Goal: Transaction & Acquisition: Purchase product/service

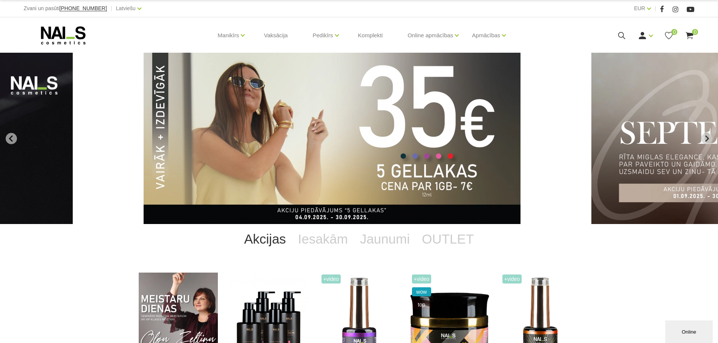
click at [622, 35] on icon at bounding box center [621, 35] width 9 height 9
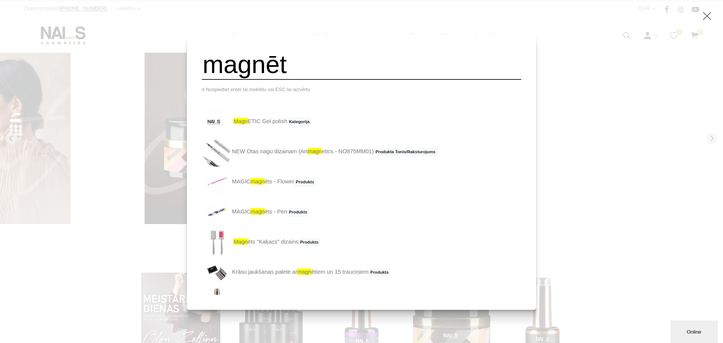
type input "magnēt"
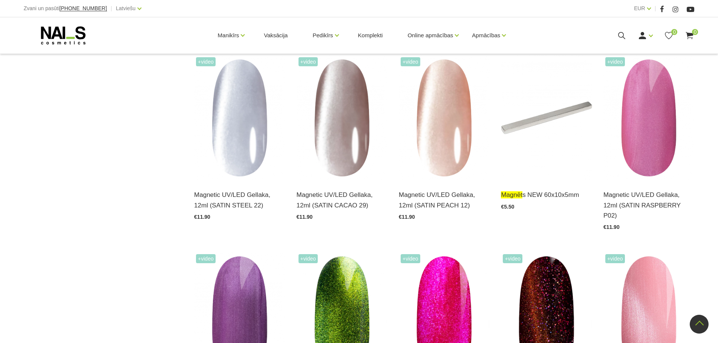
scroll to position [753, 0]
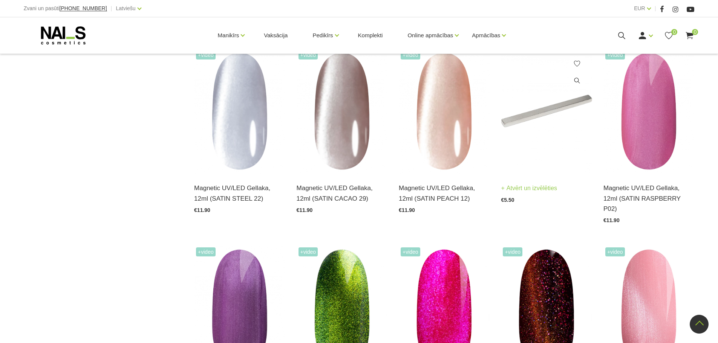
click at [549, 127] on img at bounding box center [546, 111] width 91 height 125
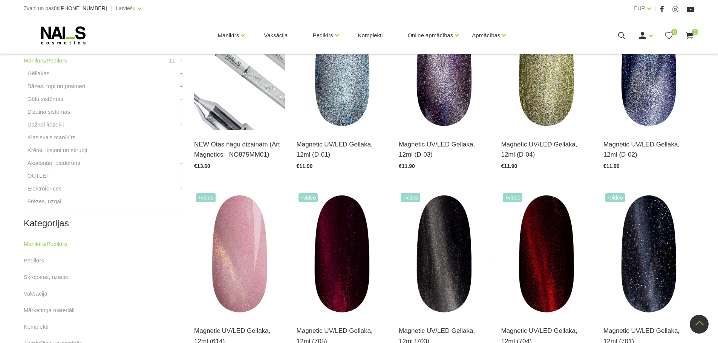
scroll to position [339, 0]
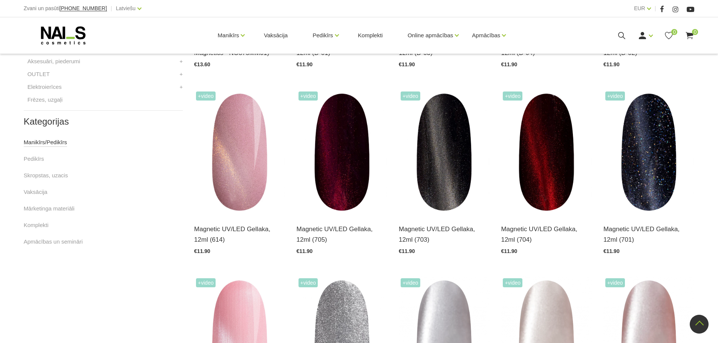
click at [46, 144] on link "Manikīrs/Pedikīrs" at bounding box center [45, 142] width 43 height 9
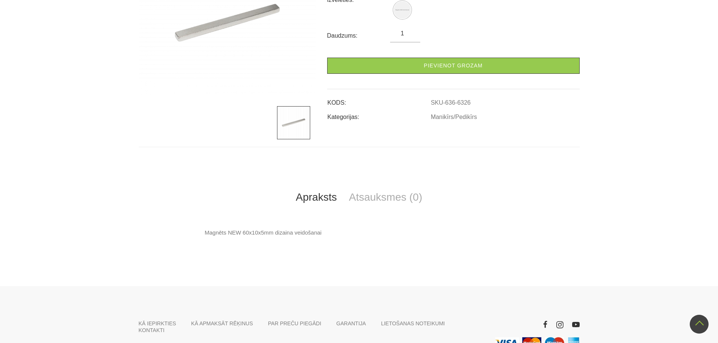
scroll to position [38, 0]
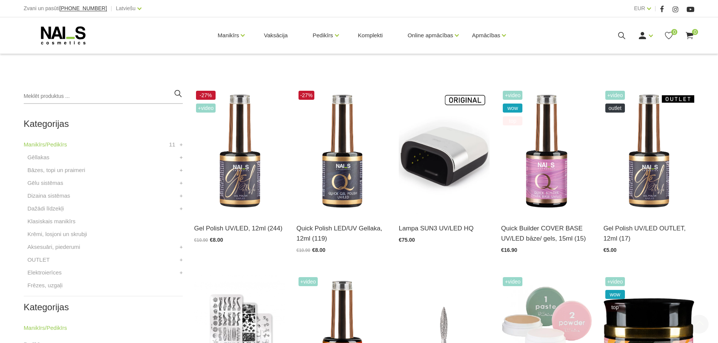
scroll to position [188, 0]
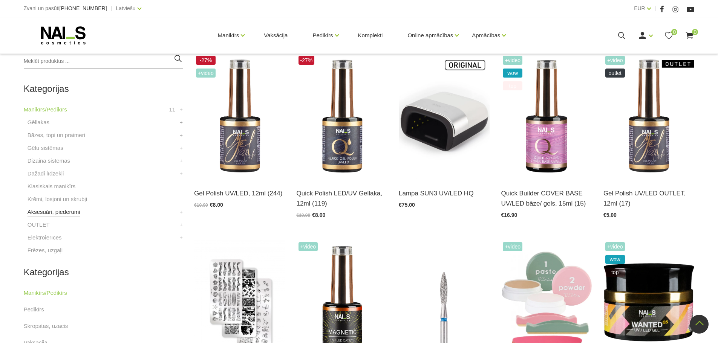
click at [47, 212] on link "Aksesuāri, piederumi" at bounding box center [53, 212] width 53 height 9
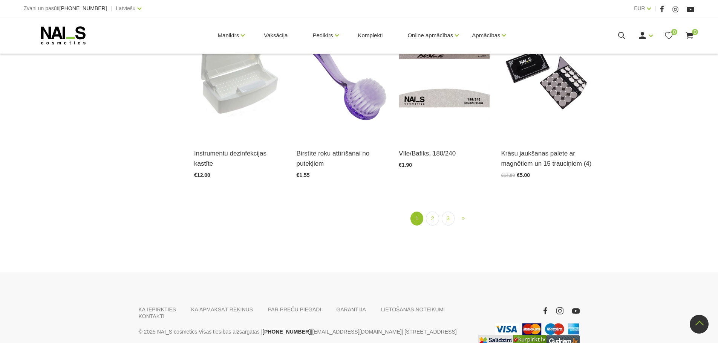
scroll to position [979, 0]
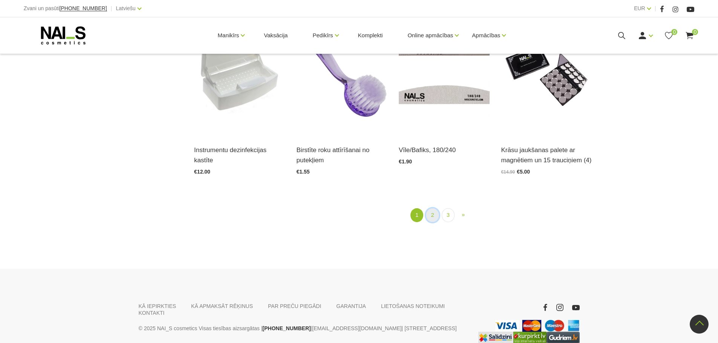
click at [434, 214] on link "2" at bounding box center [432, 215] width 13 height 14
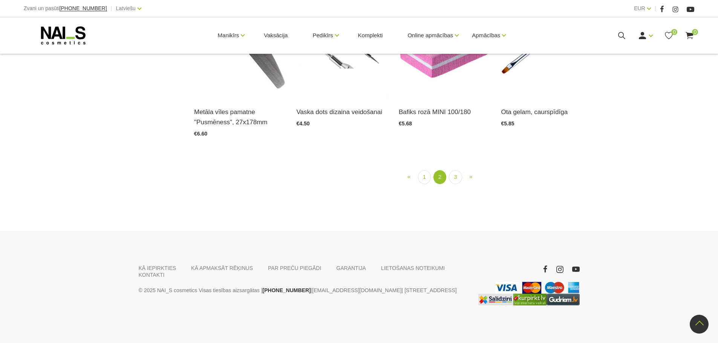
scroll to position [1007, 0]
click at [448, 177] on ul "« Prev 1 2 (current) 3 » Next" at bounding box center [444, 177] width 452 height 14
click at [461, 177] on link "3" at bounding box center [455, 177] width 13 height 14
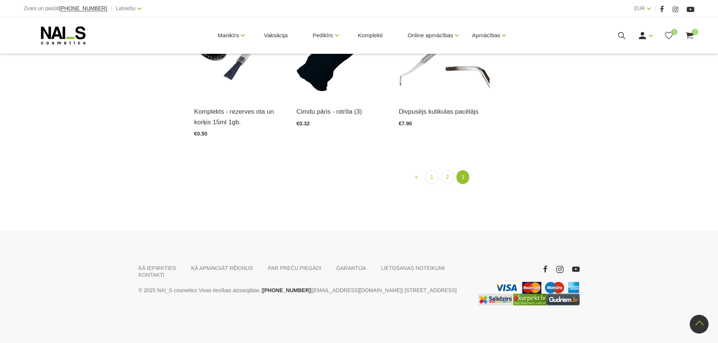
scroll to position [832, 0]
